Goal: Task Accomplishment & Management: Use online tool/utility

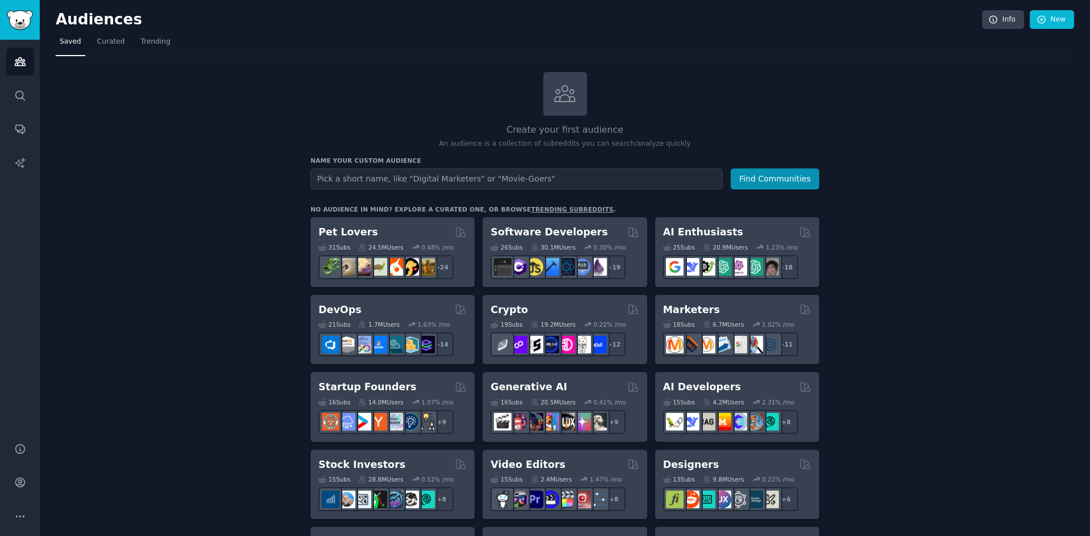
click at [353, 181] on input "text" at bounding box center [516, 179] width 412 height 21
type input "road freight"
click at [730, 169] on button "Find Communities" at bounding box center [774, 179] width 89 height 21
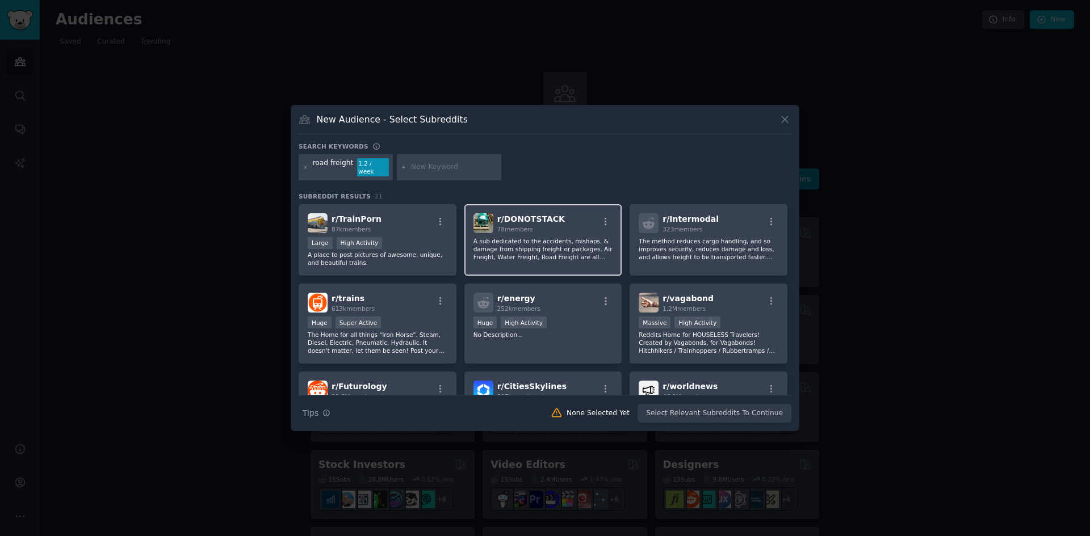
click at [546, 230] on div "r/ DONOTSTACK 78 members A sub dedicated to the accidents, mishaps, & damage fr…" at bounding box center [543, 240] width 158 height 72
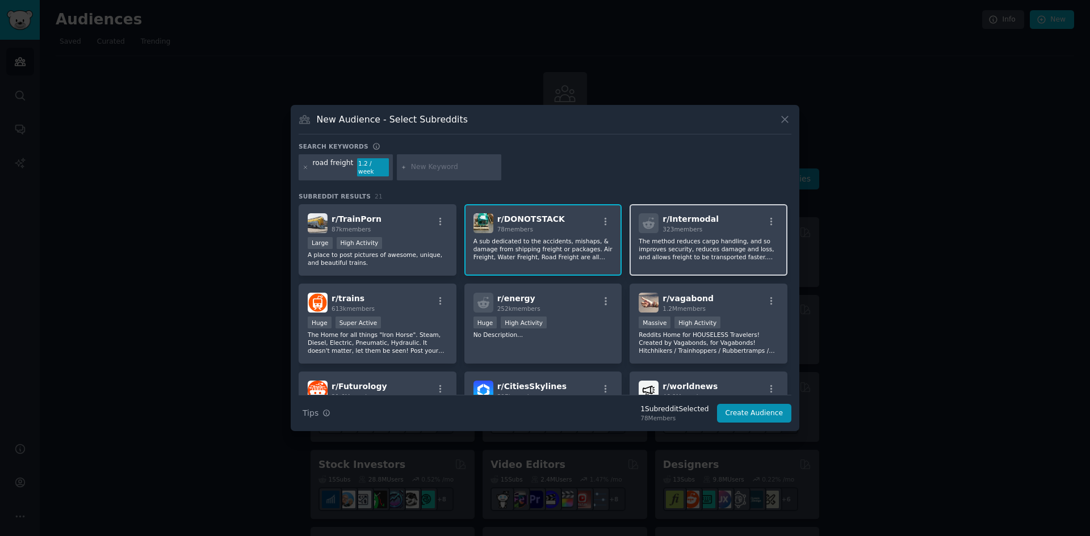
click at [706, 238] on p "The method reduces cargo handling, and so improves security, reduces damage and…" at bounding box center [708, 249] width 140 height 24
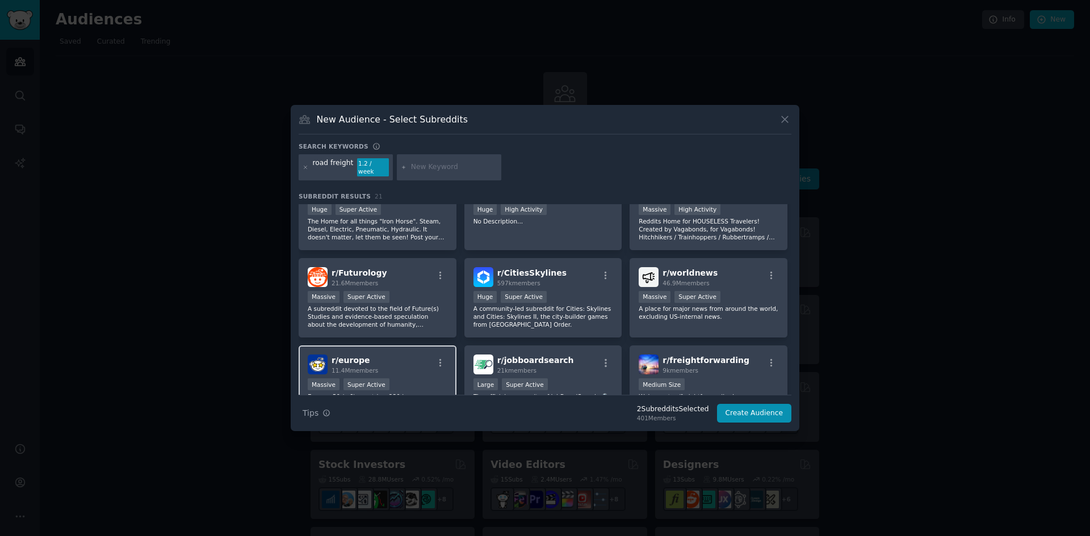
scroll to position [227, 0]
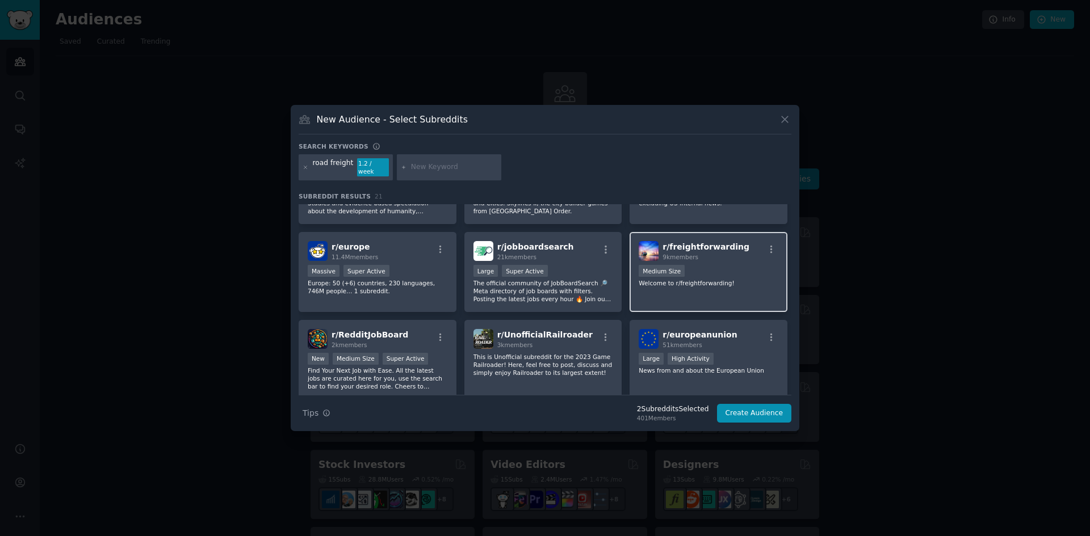
click at [726, 279] on p "Welcome to r/freightforwarding!" at bounding box center [708, 283] width 140 height 8
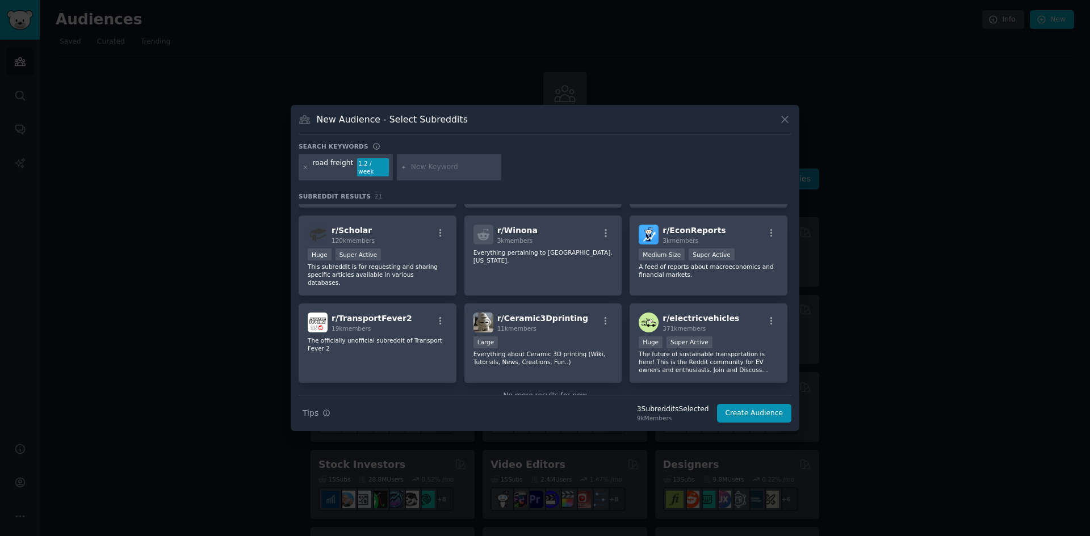
scroll to position [439, 0]
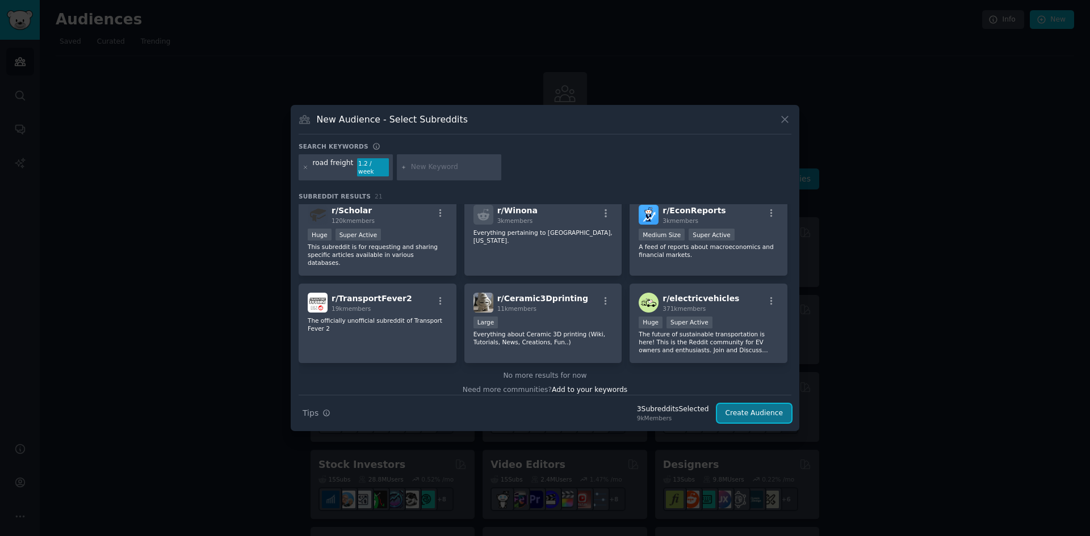
click at [759, 412] on button "Create Audience" at bounding box center [754, 413] width 75 height 19
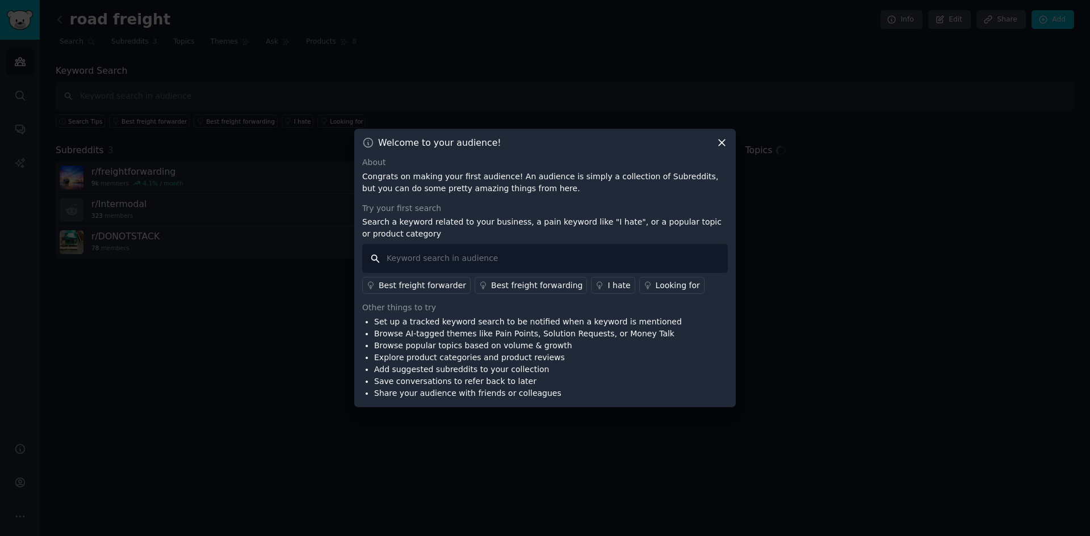
click at [405, 261] on input "text" at bounding box center [544, 258] width 365 height 29
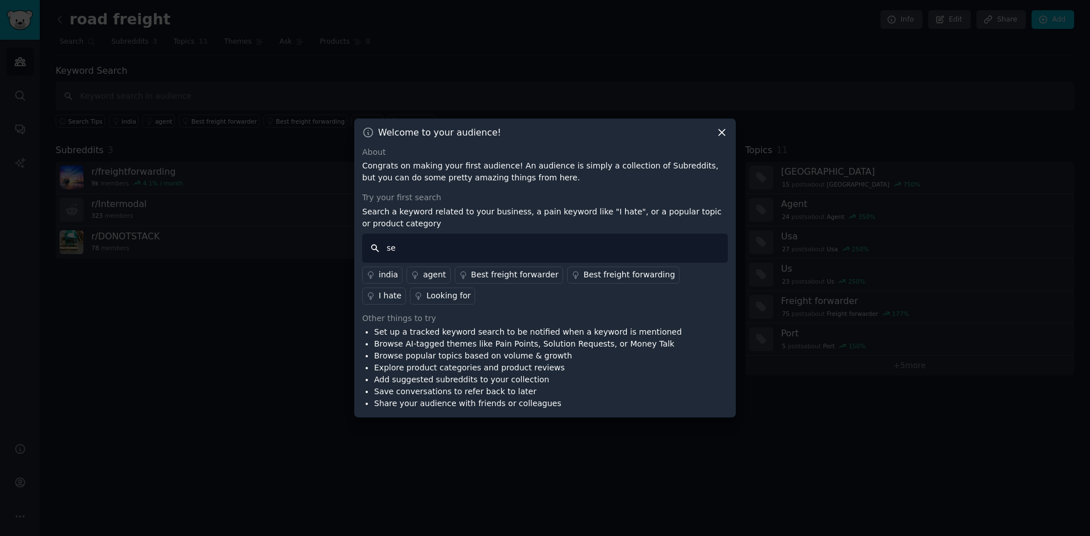
type input "s"
type input "freight security"
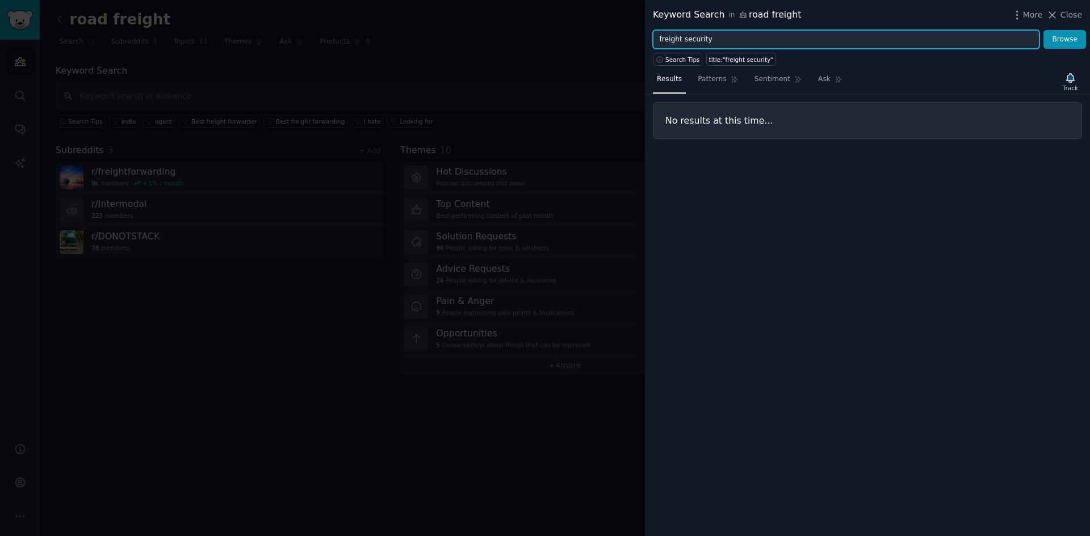
drag, startPoint x: 727, startPoint y: 39, endPoint x: 658, endPoint y: 35, distance: 69.3
click at [658, 35] on input "freight security" at bounding box center [846, 39] width 386 height 19
type input "security"
click at [1043, 30] on button "Browse" at bounding box center [1064, 39] width 43 height 19
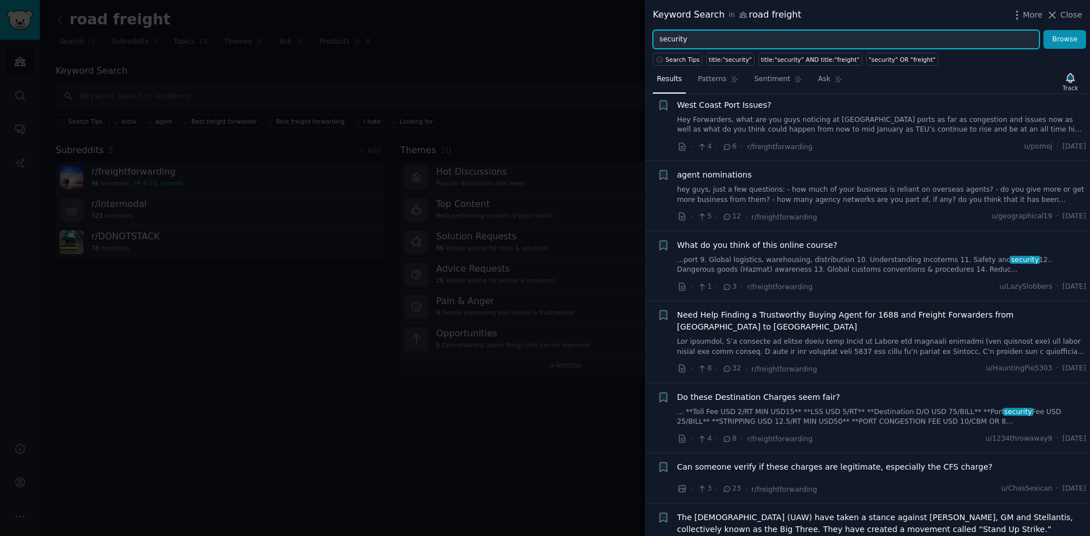
scroll to position [910, 0]
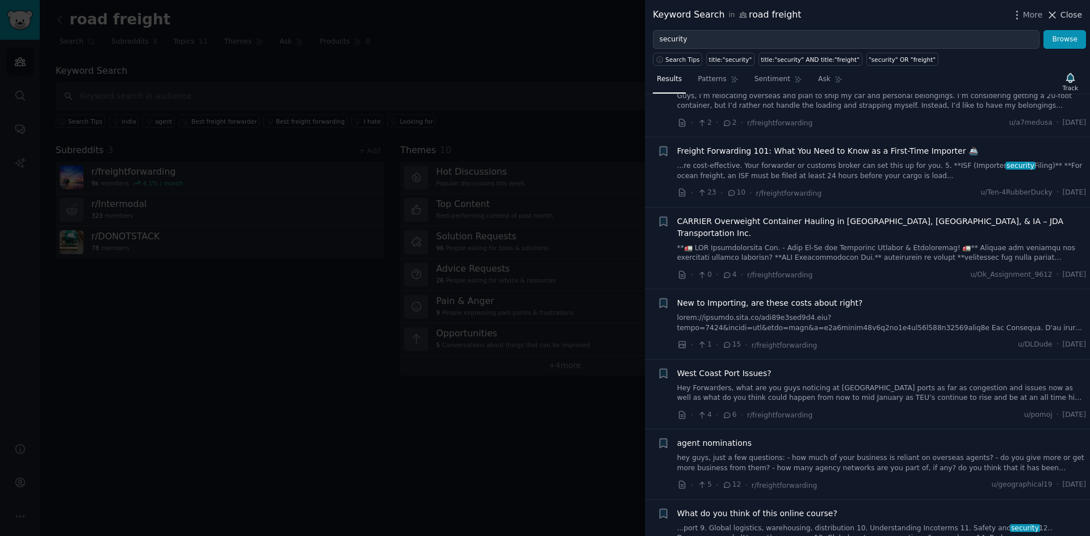
click at [1063, 16] on span "Close" at bounding box center [1071, 15] width 22 height 12
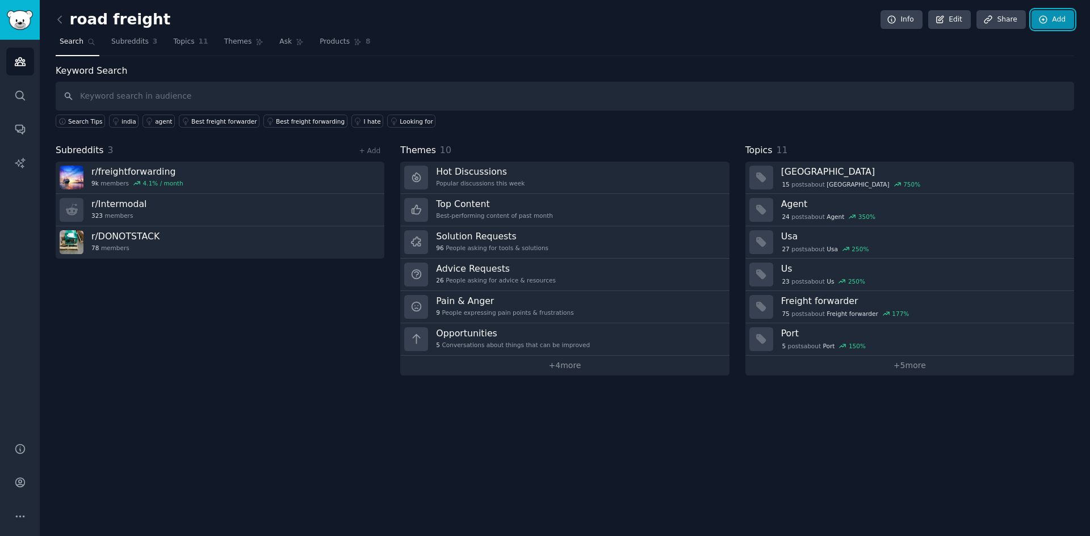
click at [1050, 26] on link "Add" at bounding box center [1052, 19] width 43 height 19
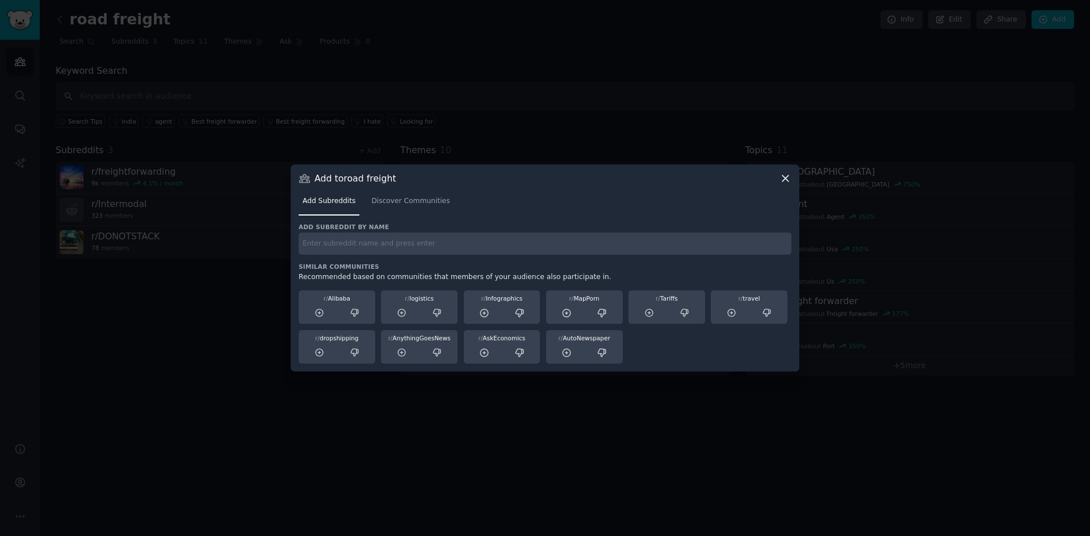
click at [787, 179] on icon at bounding box center [785, 179] width 12 height 12
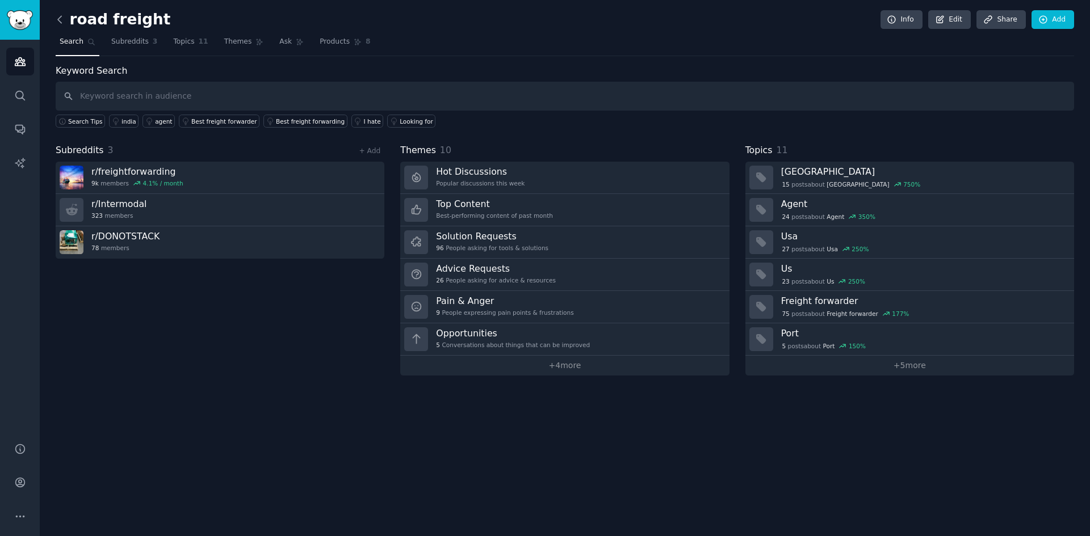
click at [63, 18] on icon at bounding box center [60, 20] width 12 height 12
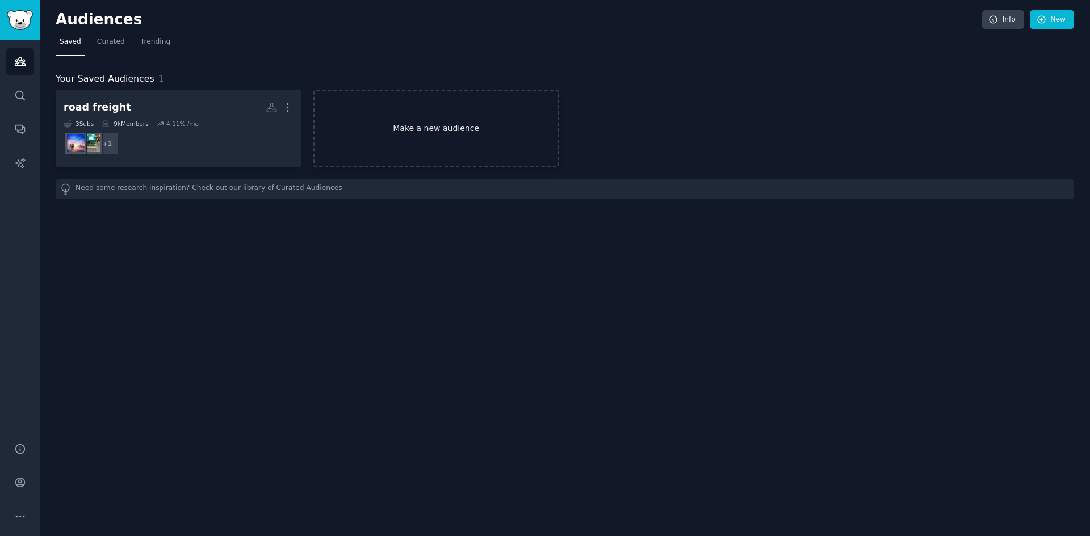
click at [448, 132] on link "Make a new audience" at bounding box center [436, 129] width 246 height 78
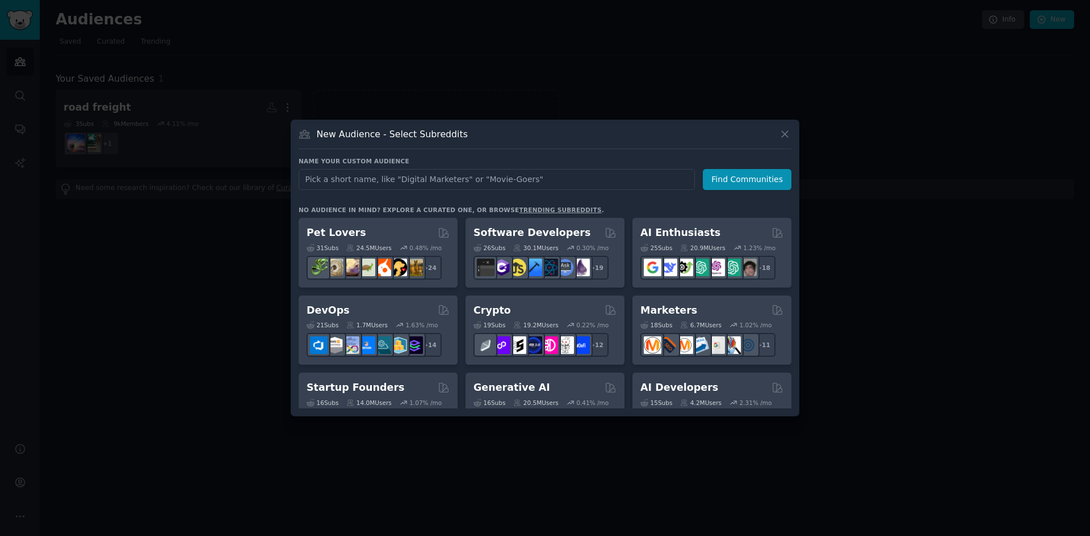
click at [394, 178] on input "text" at bounding box center [496, 179] width 396 height 21
type input "c suite management"
click button "Find Communities" at bounding box center [747, 179] width 89 height 21
